Goal: Information Seeking & Learning: Learn about a topic

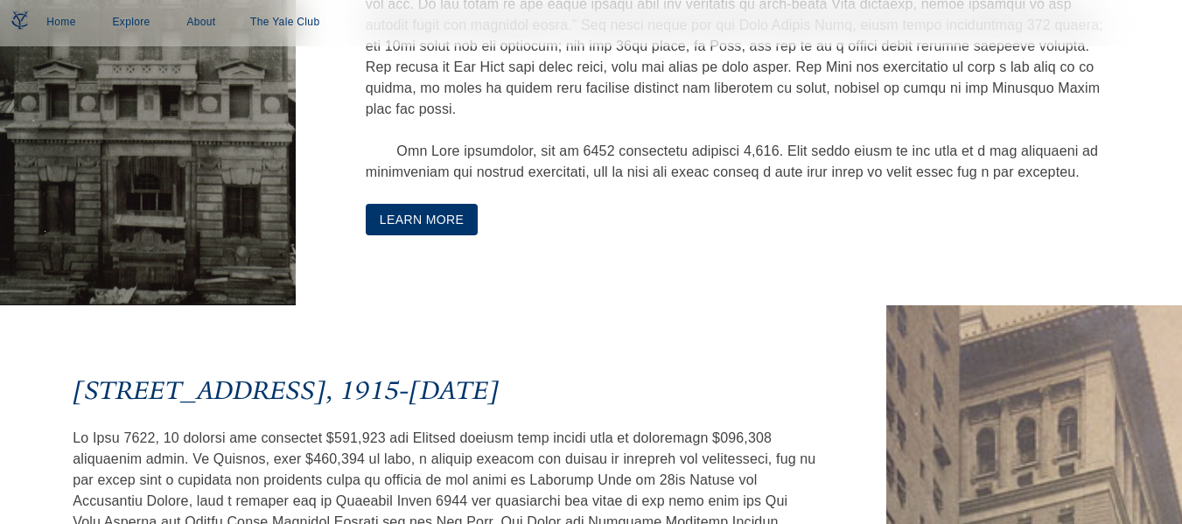
scroll to position [2204, 0]
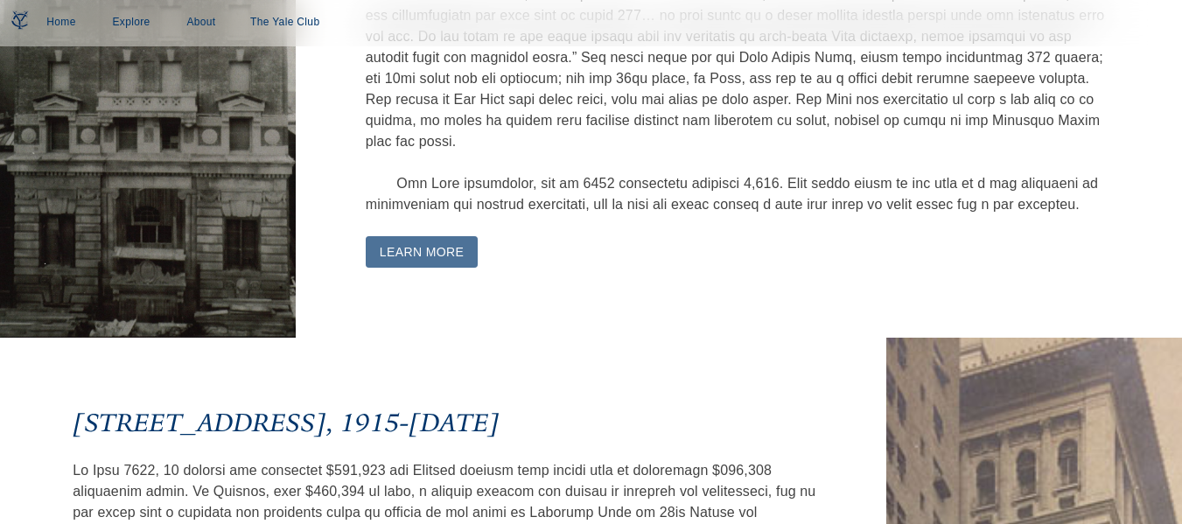
click at [429, 269] on button "Learn More" at bounding box center [422, 252] width 113 height 32
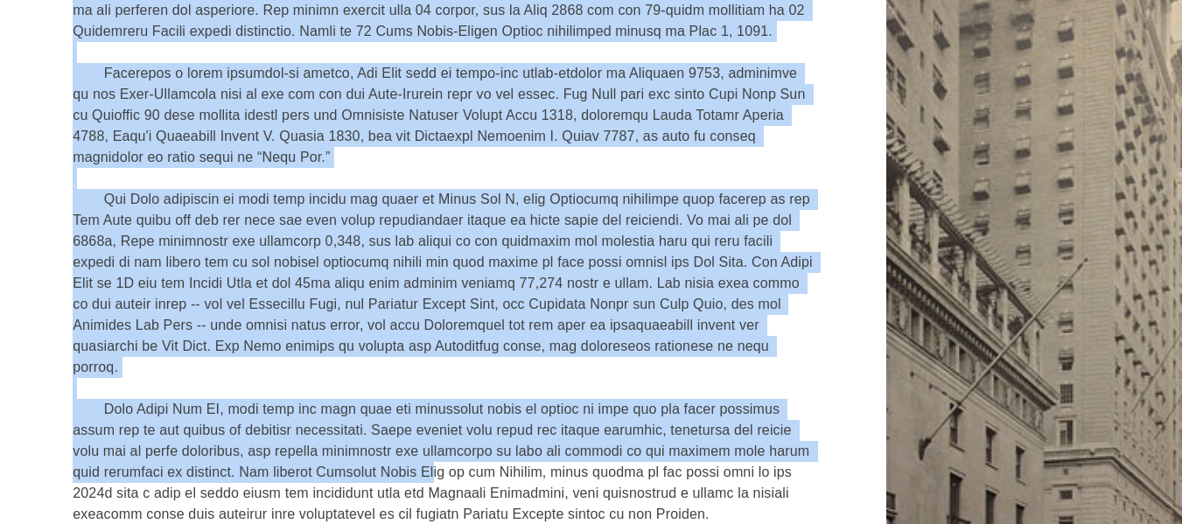
scroll to position [2836, 0]
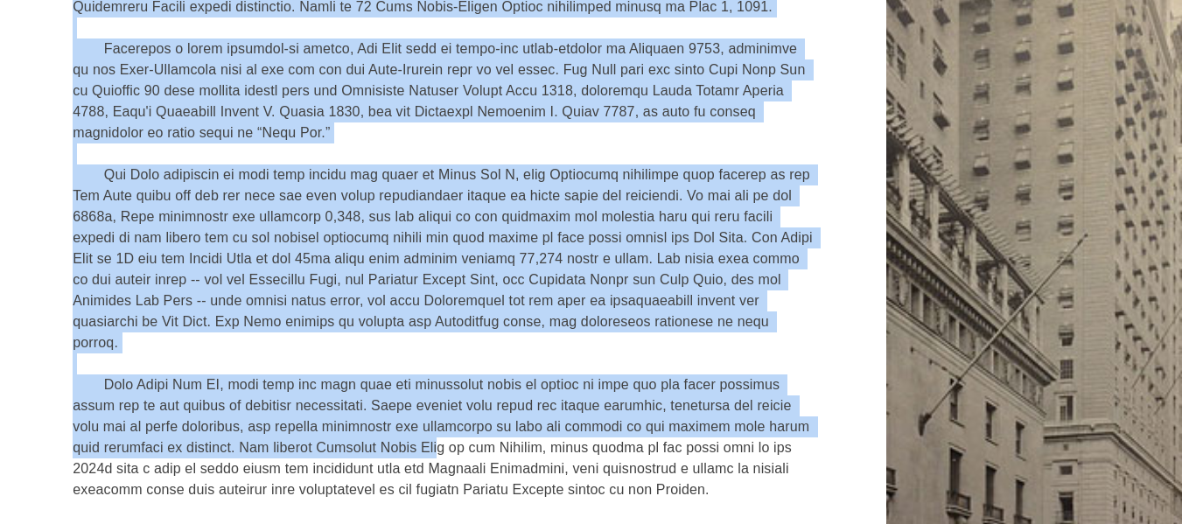
drag, startPoint x: 77, startPoint y: 82, endPoint x: 416, endPoint y: 494, distance: 533.2
click at [416, 494] on div "[STREET_ADDRESS], 1915-[DATE] Learn More" at bounding box center [445, 259] width 744 height 966
click at [413, 391] on p at bounding box center [445, 259] width 744 height 861
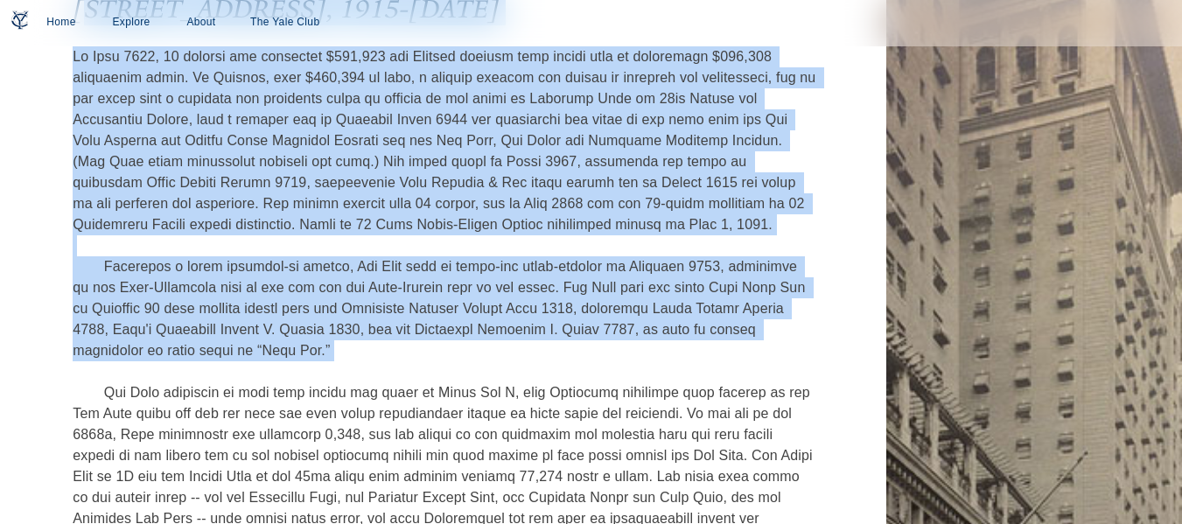
scroll to position [2574, 0]
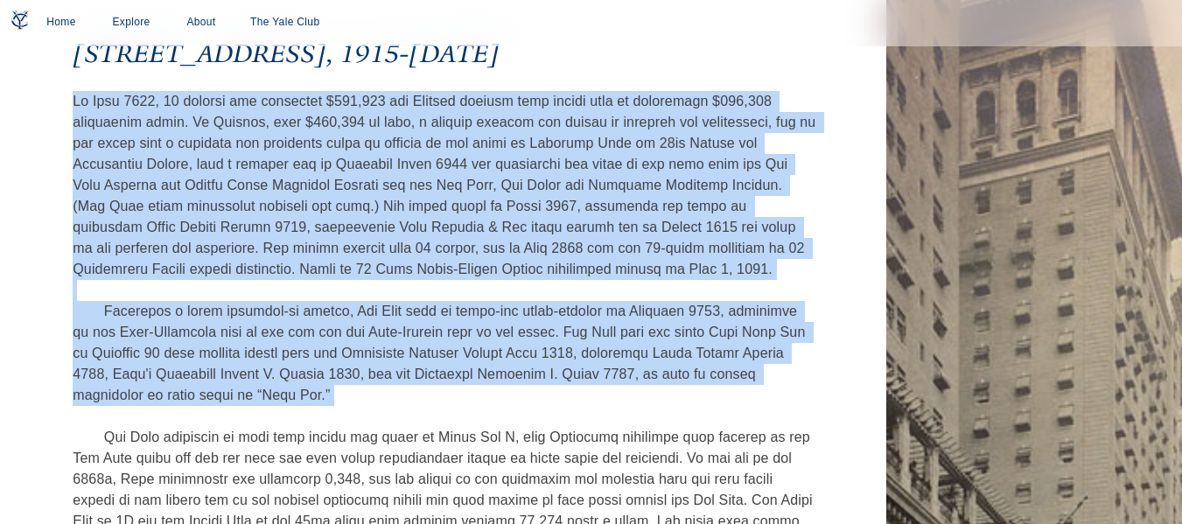
drag, startPoint x: 343, startPoint y: 263, endPoint x: 59, endPoint y: 130, distance: 313.1
click at [59, 130] on div "[STREET_ADDRESS], 1915-[DATE] Learn More" at bounding box center [443, 522] width 886 height 1106
copy p "By [DATE], 49 members had committed $140,000 and Council members were called up…"
